Goal: Task Accomplishment & Management: Manage account settings

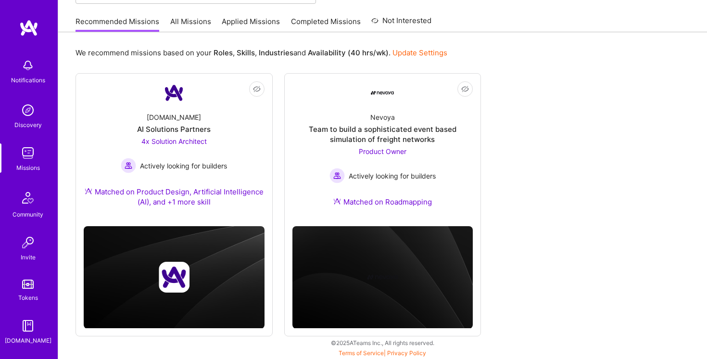
scroll to position [71, 0]
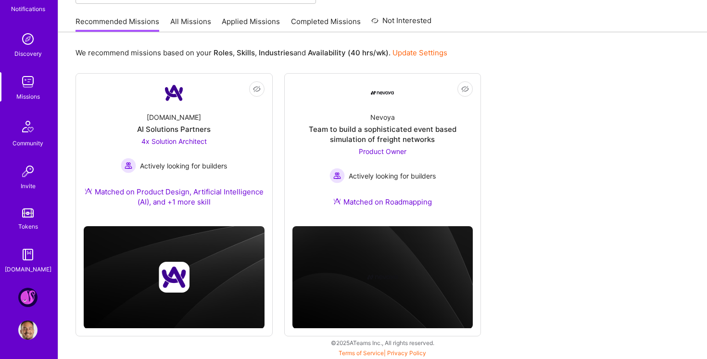
click at [31, 291] on img at bounding box center [27, 296] width 19 height 19
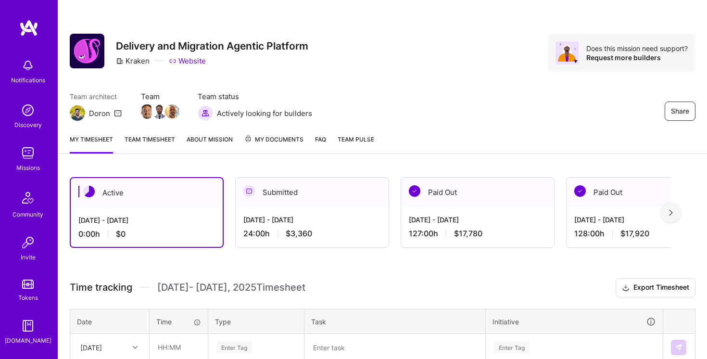
click at [157, 134] on link "Team timesheet" at bounding box center [149, 143] width 50 height 19
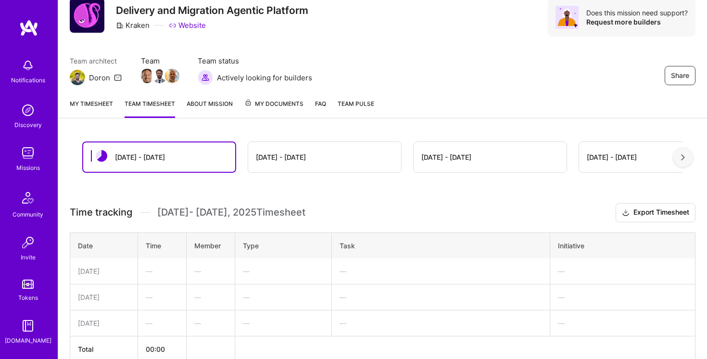
scroll to position [86, 0]
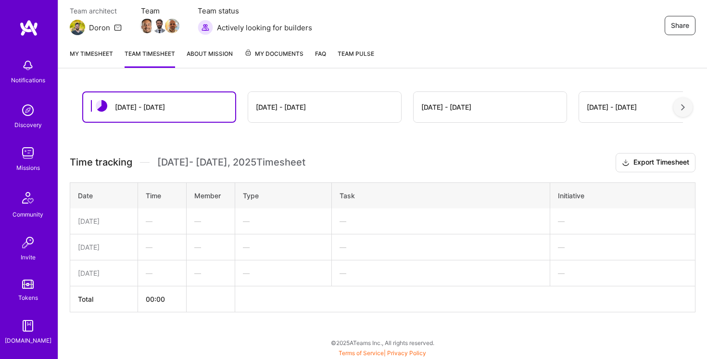
click at [324, 109] on div "[DATE] - [DATE]" at bounding box center [324, 107] width 153 height 30
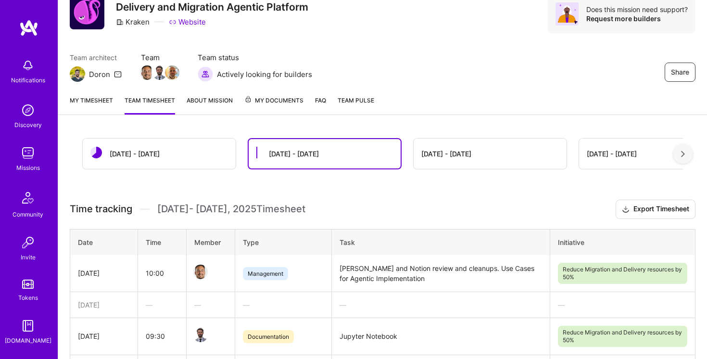
scroll to position [0, 0]
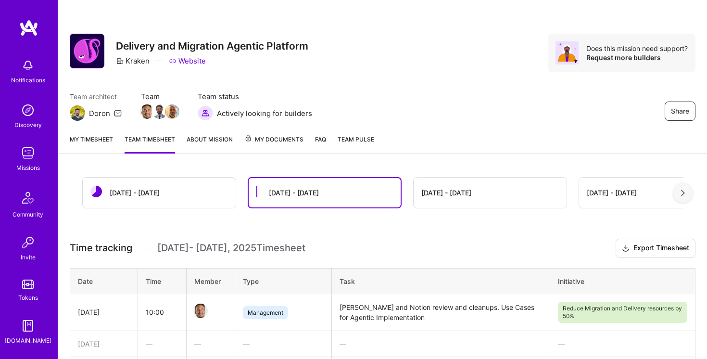
click at [91, 142] on link "My timesheet" at bounding box center [91, 143] width 43 height 19
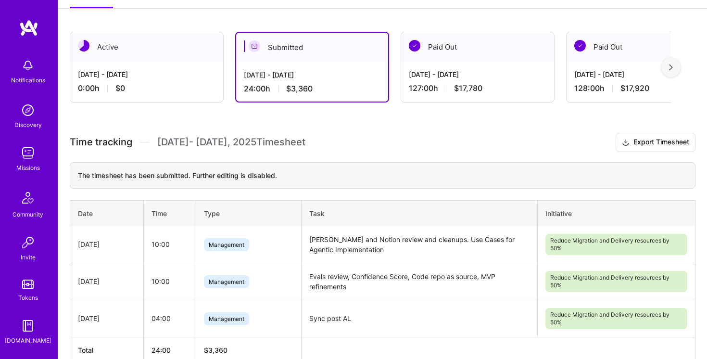
scroll to position [144, 0]
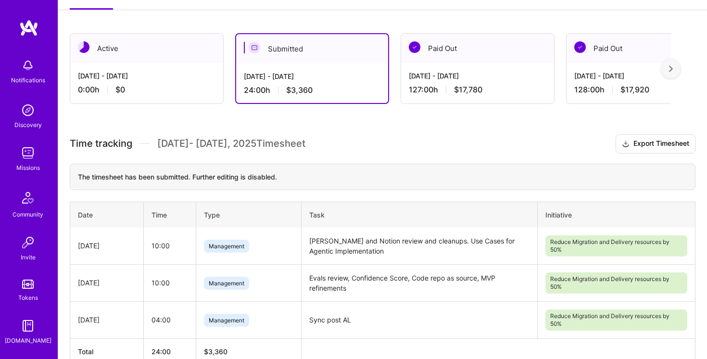
click at [155, 64] on div "[DATE] - [DATE] 0:00 h $0" at bounding box center [146, 82] width 153 height 39
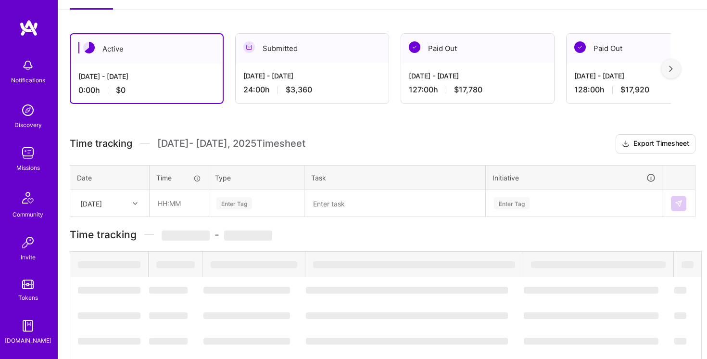
scroll to position [87, 0]
